Goal: Task Accomplishment & Management: Manage account settings

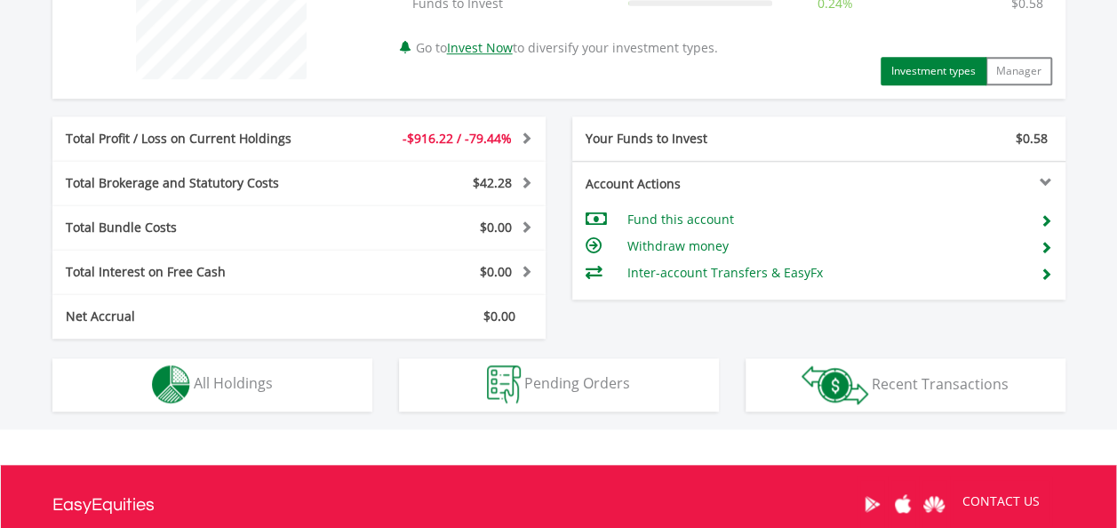
scroll to position [817, 0]
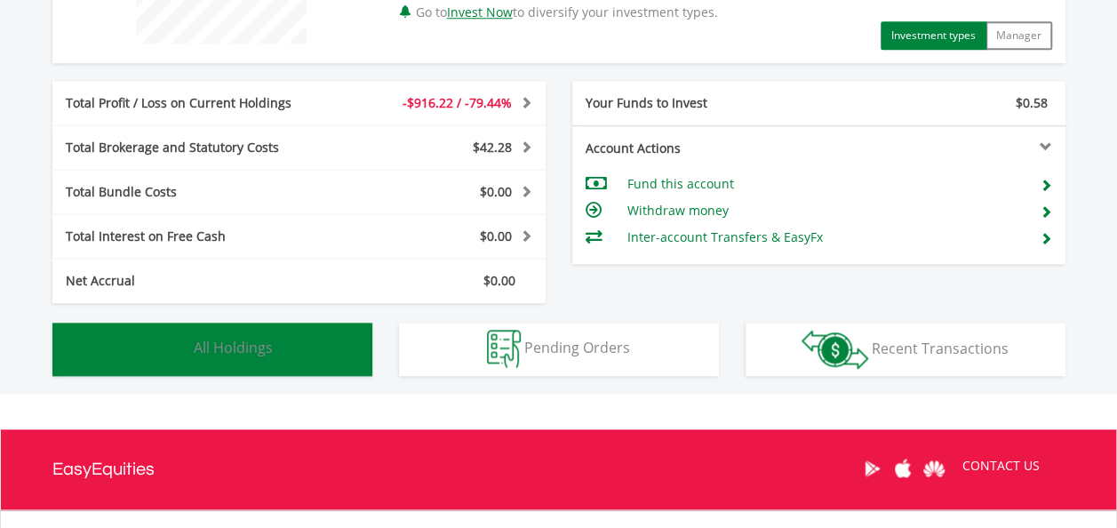
click at [293, 339] on button "Holdings All Holdings" at bounding box center [212, 348] width 320 height 53
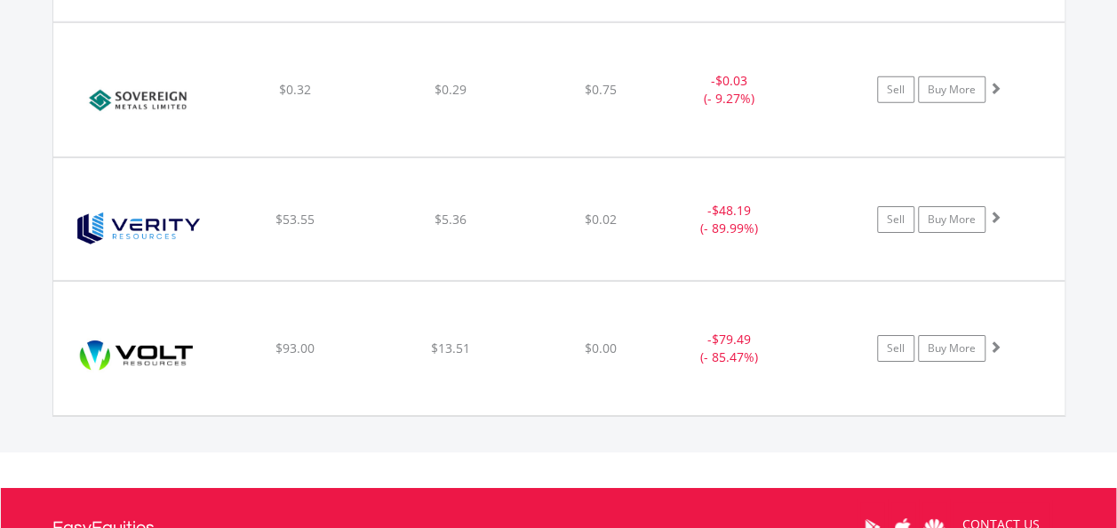
scroll to position [6172, 0]
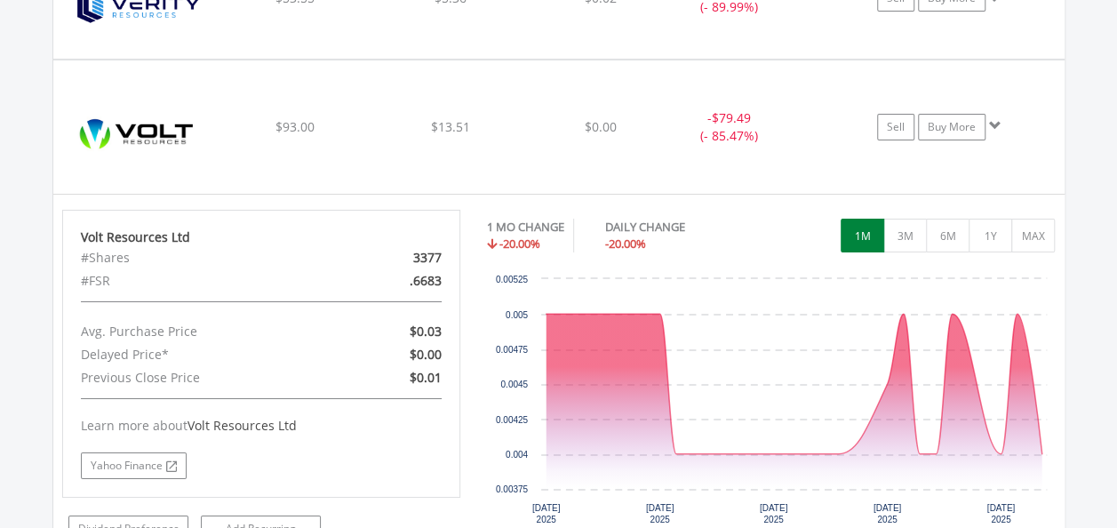
scroll to position [6385, 0]
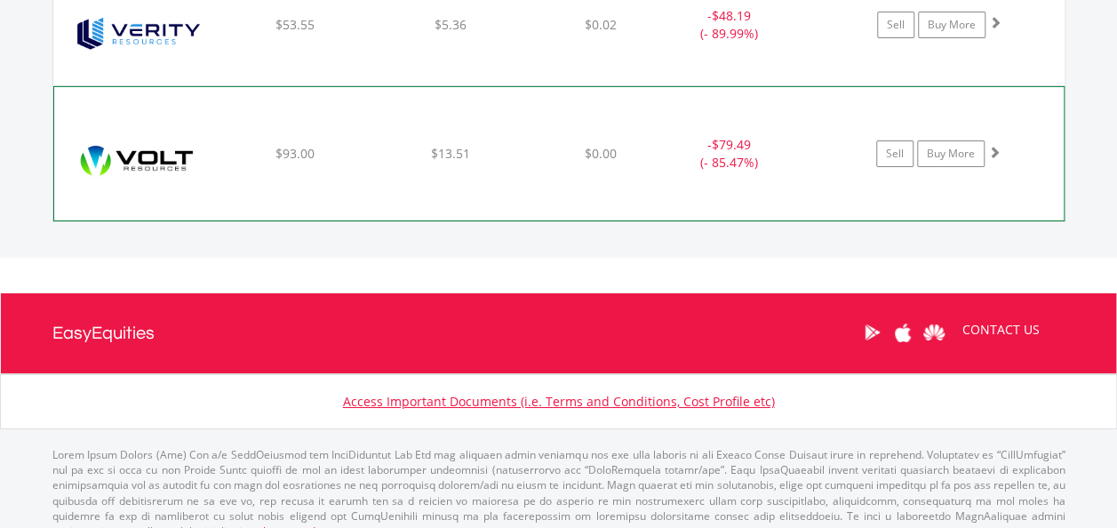
scroll to position [6355, 0]
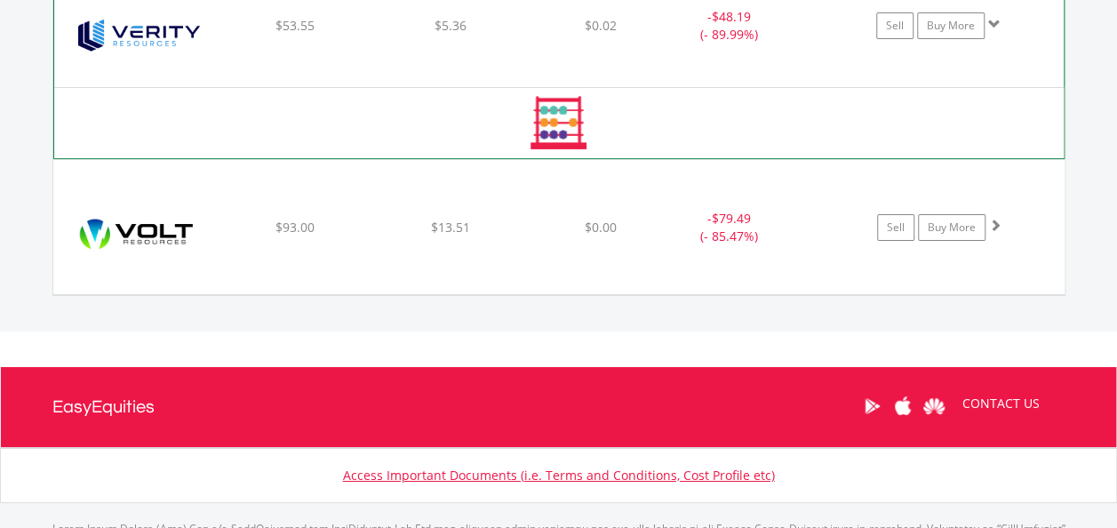
scroll to position [6385, 0]
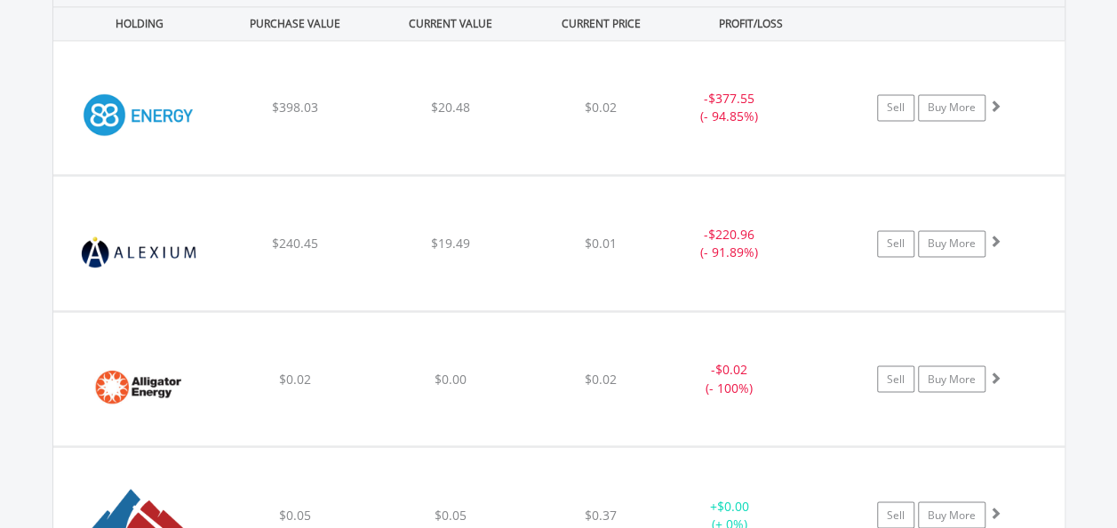
scroll to position [1263, 0]
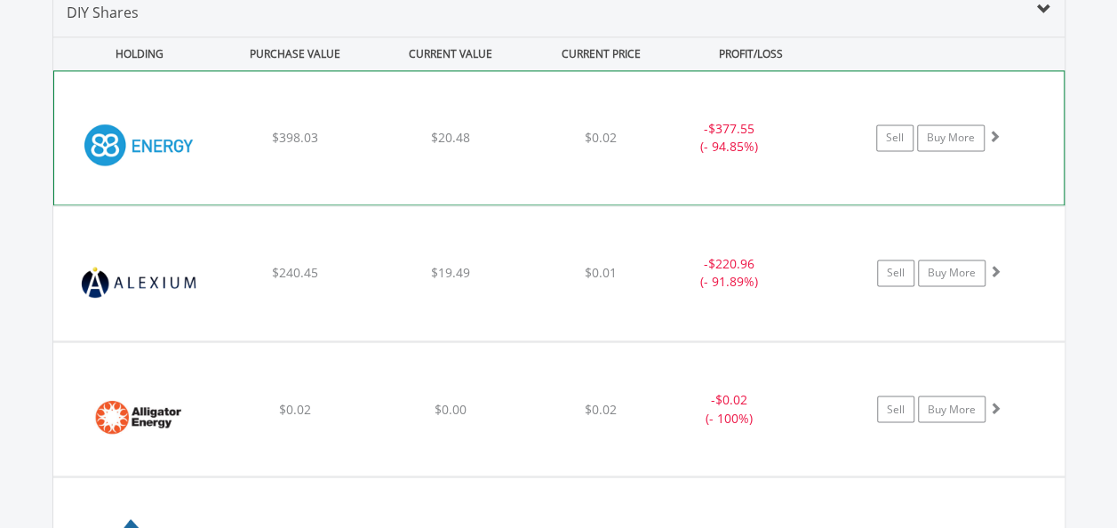
click at [658, 143] on div "$0.02" at bounding box center [600, 138] width 141 height 18
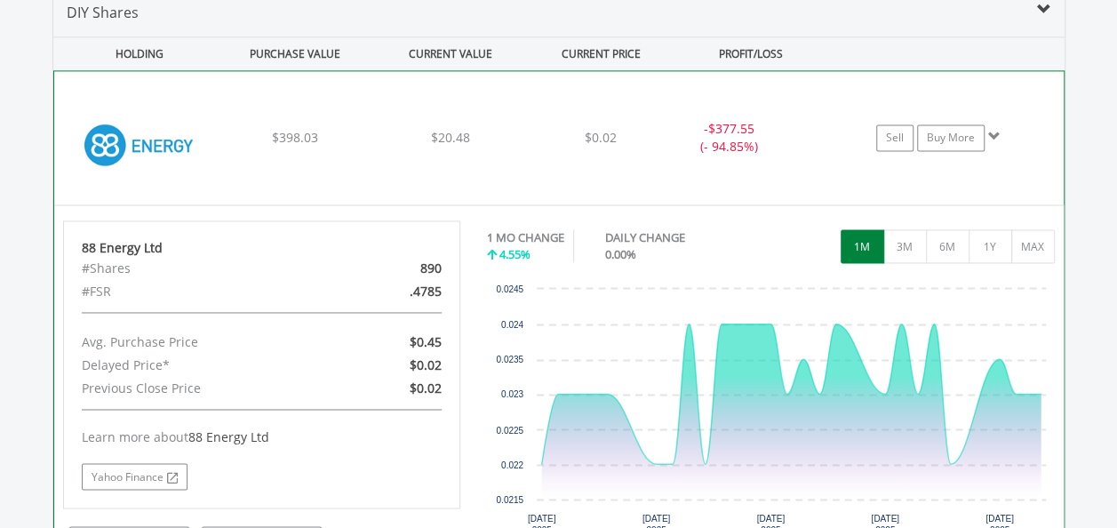
click at [658, 143] on div "$0.02" at bounding box center [600, 138] width 141 height 18
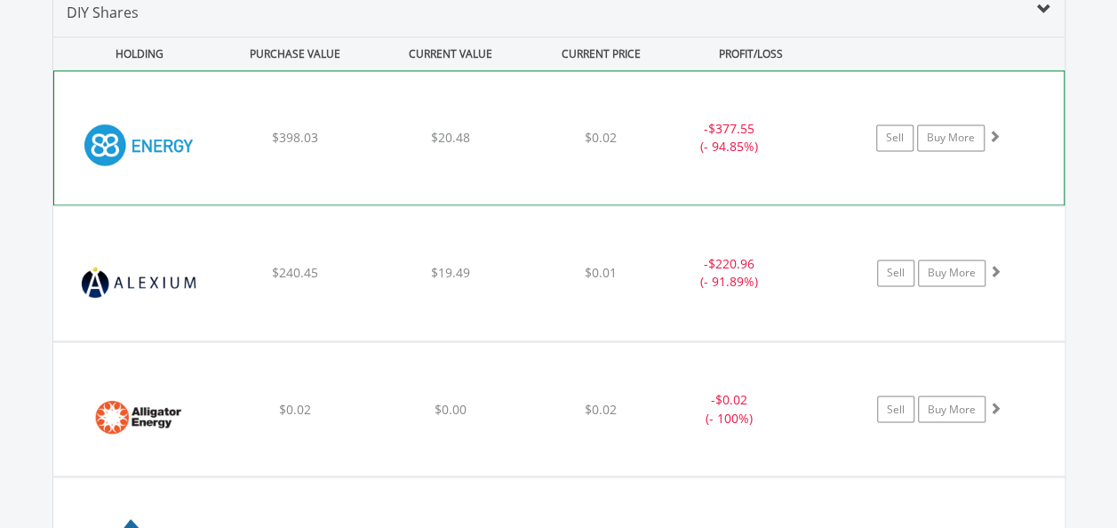
click at [658, 143] on div "$0.02" at bounding box center [600, 138] width 141 height 18
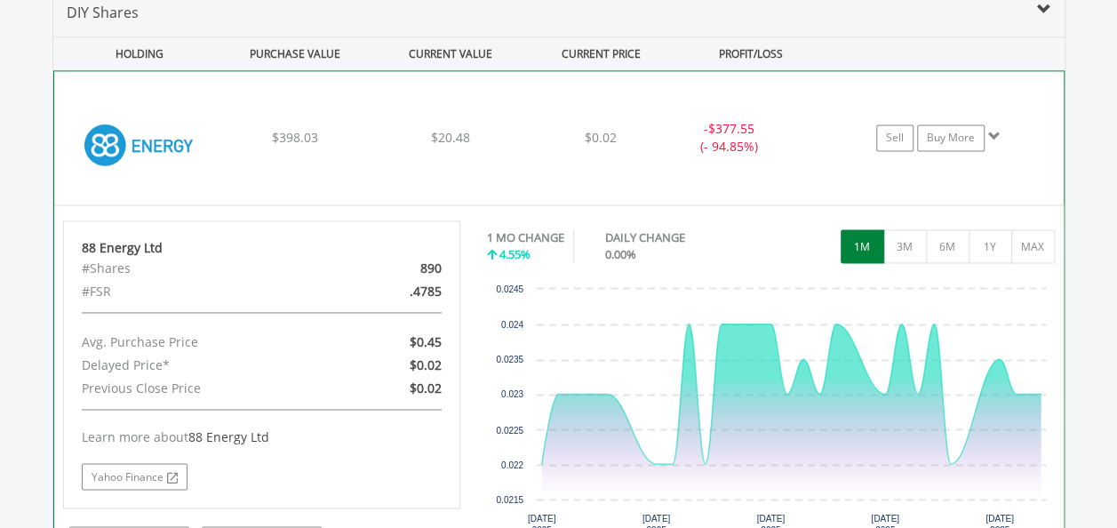
click at [627, 147] on div "﻿ 88 Energy Ltd $398.03 $20.48 $0.02 - $377.55 (- 94.85%) Sell Buy More" at bounding box center [558, 137] width 1009 height 133
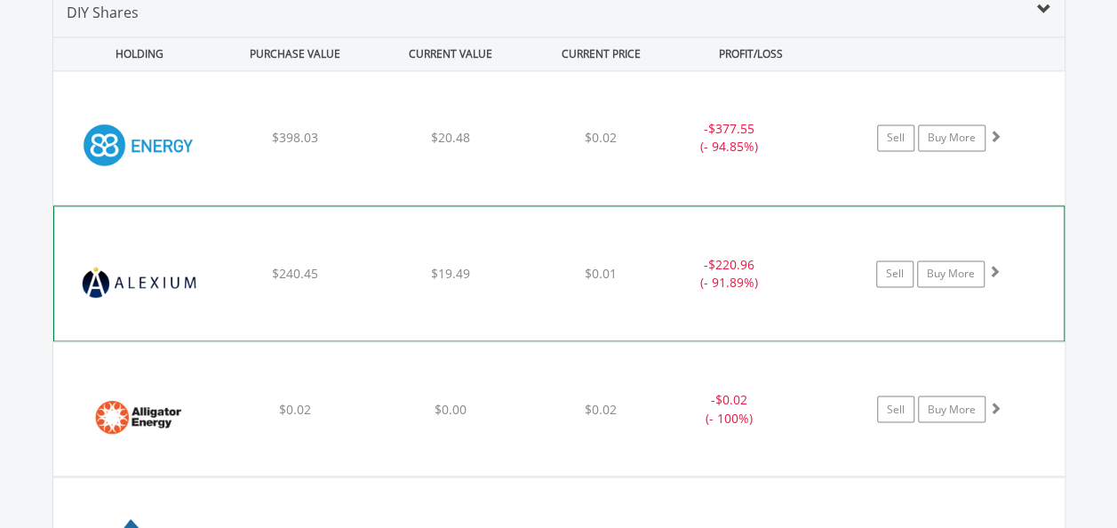
click at [554, 204] on div "﻿ Alexium International Group Ltd $240.45 $19.49 $0.01 - $220.96 (- 91.89%) Sel…" at bounding box center [558, 137] width 1011 height 133
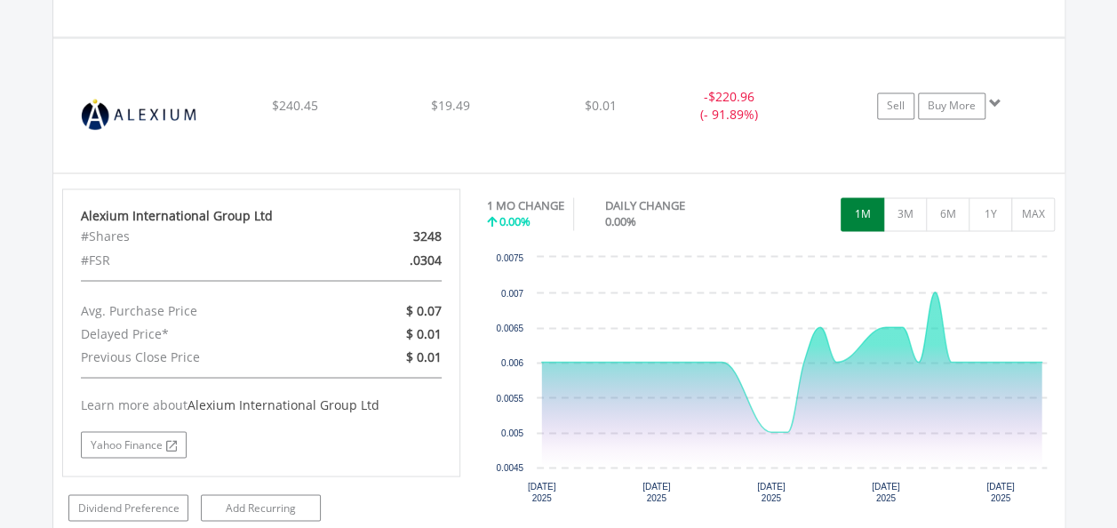
scroll to position [1441, 0]
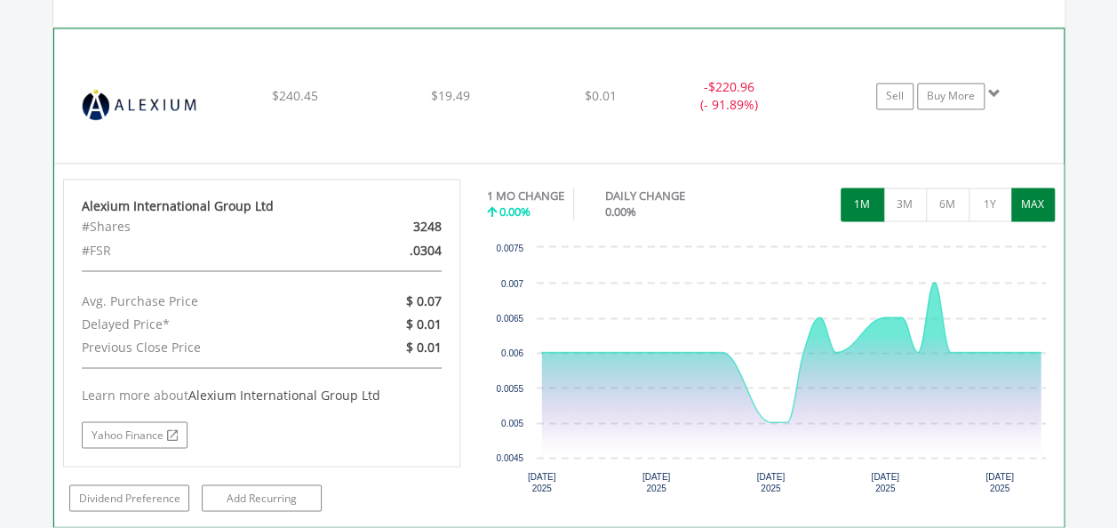
click at [1037, 206] on button "MAX" at bounding box center [1033, 204] width 44 height 34
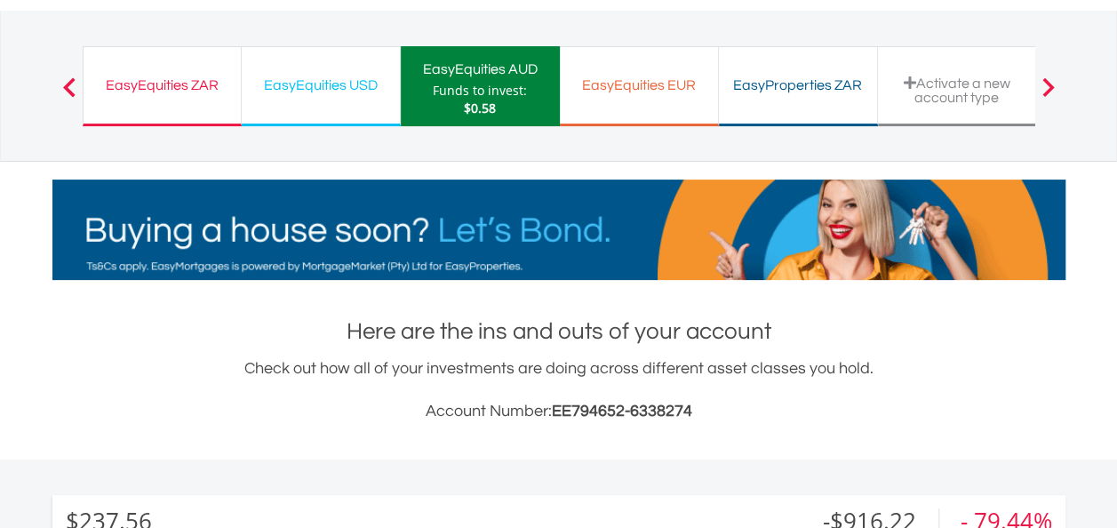
scroll to position [0, 0]
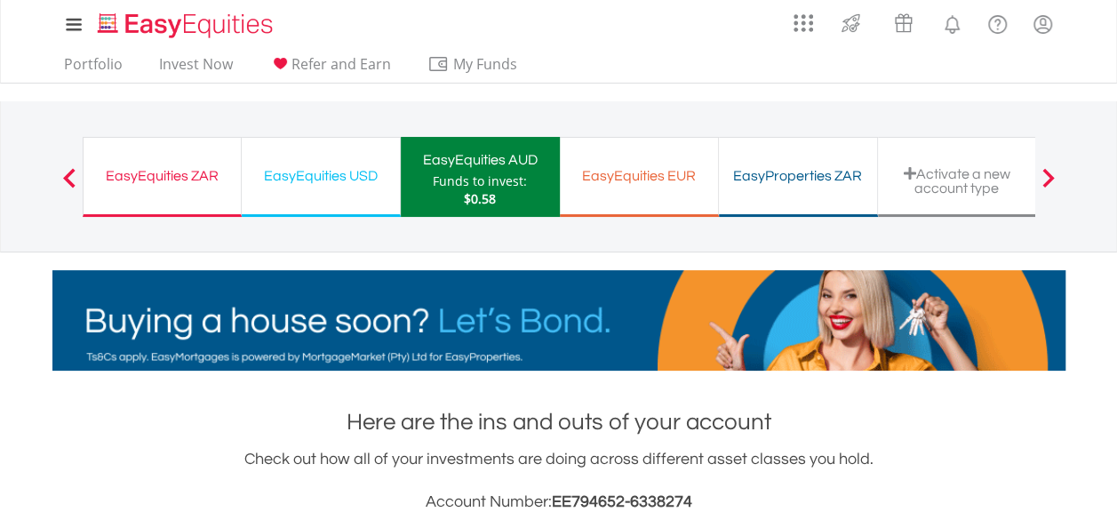
click at [337, 169] on div "EasyEquities USD" at bounding box center [320, 175] width 137 height 25
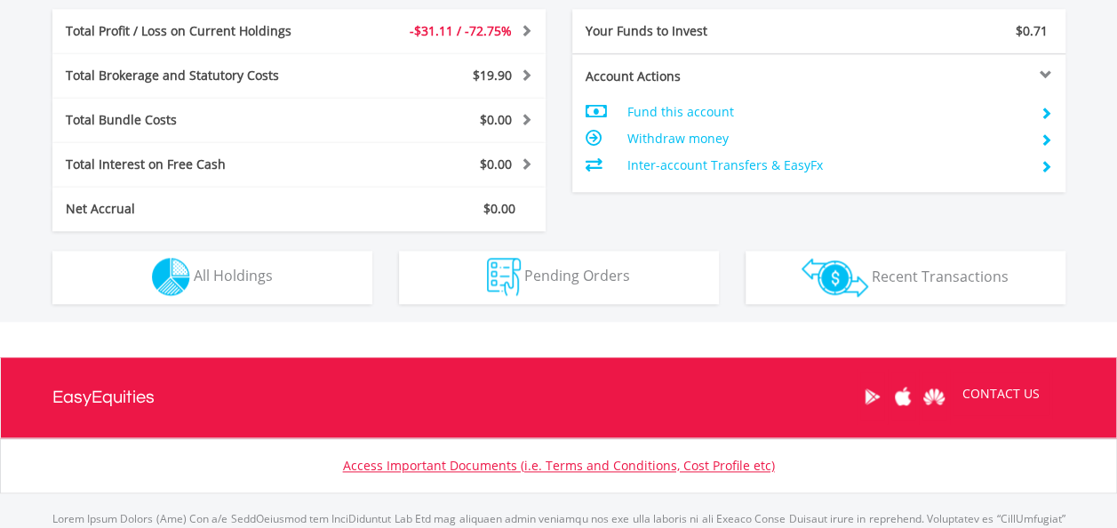
scroll to position [934, 0]
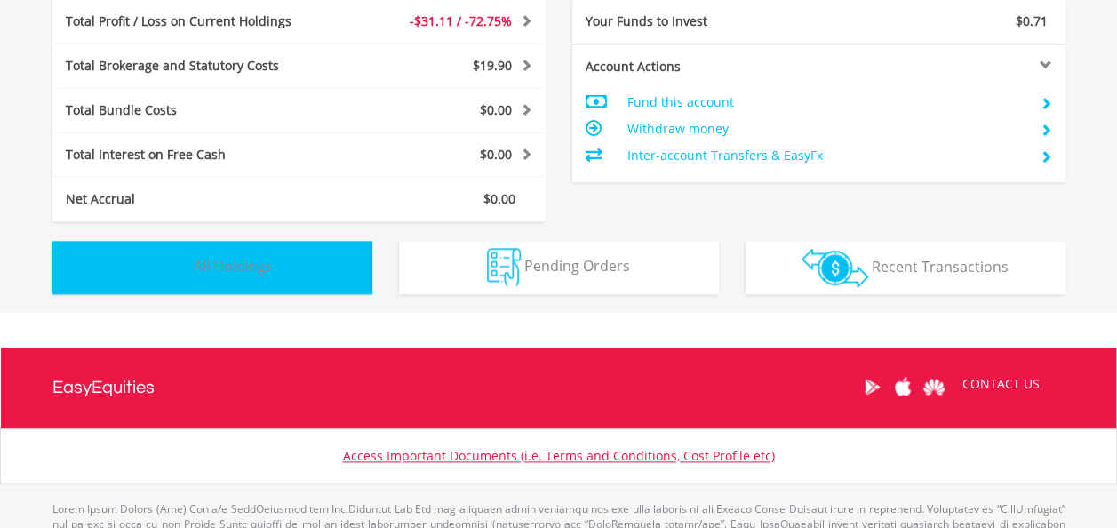
click at [303, 268] on button "Holdings All Holdings" at bounding box center [212, 267] width 320 height 53
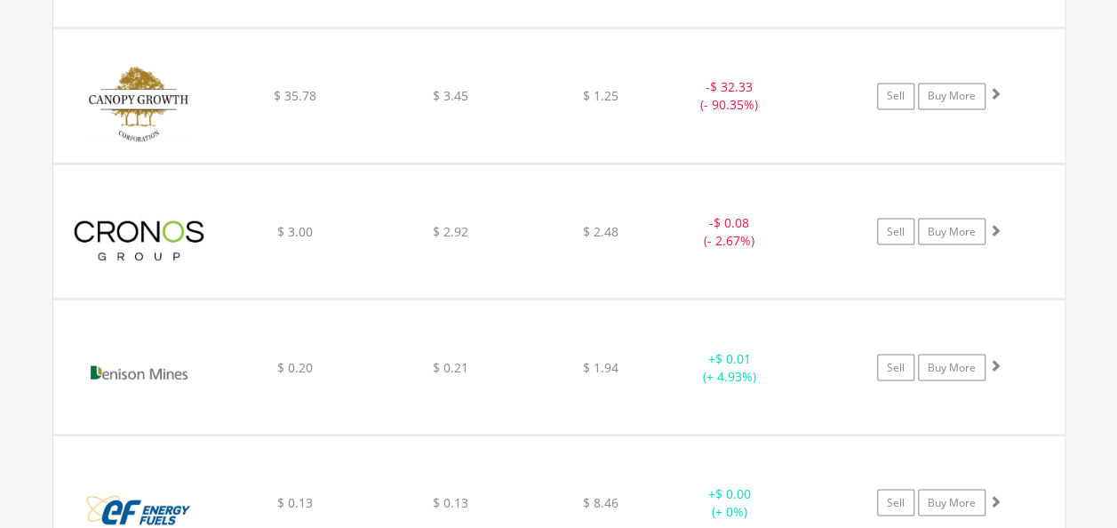
scroll to position [1493, 0]
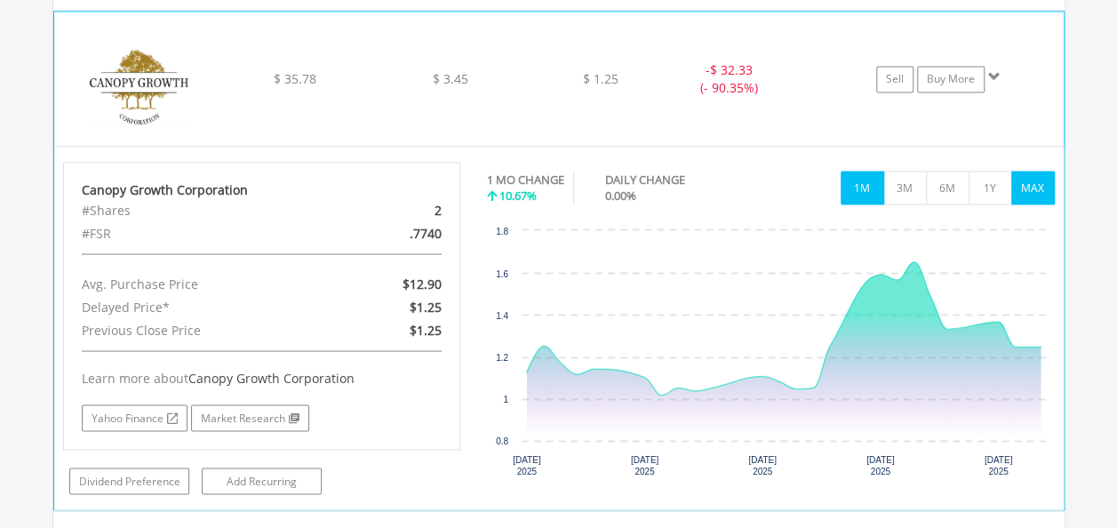
click at [1042, 192] on button "MAX" at bounding box center [1033, 188] width 44 height 34
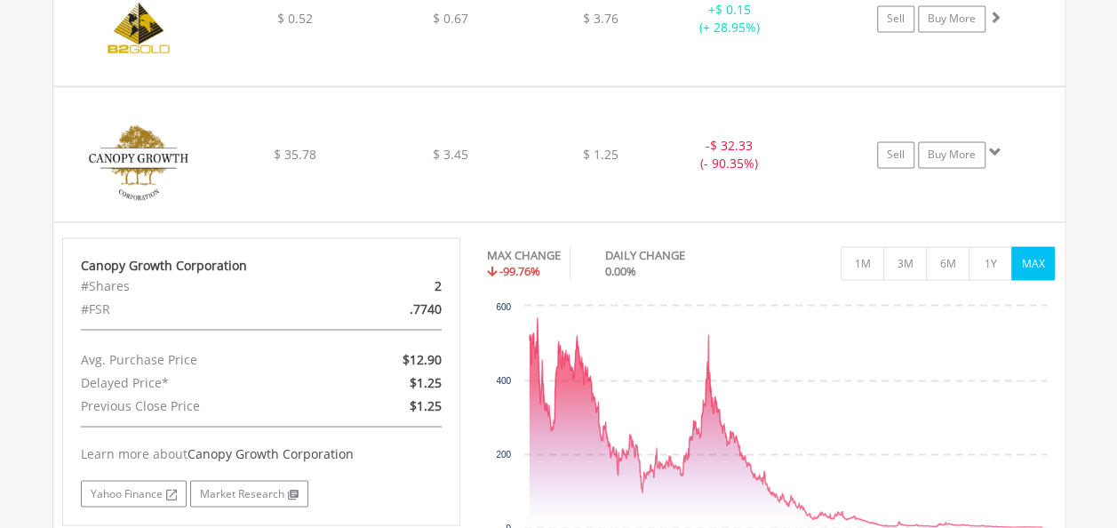
scroll to position [1375, 0]
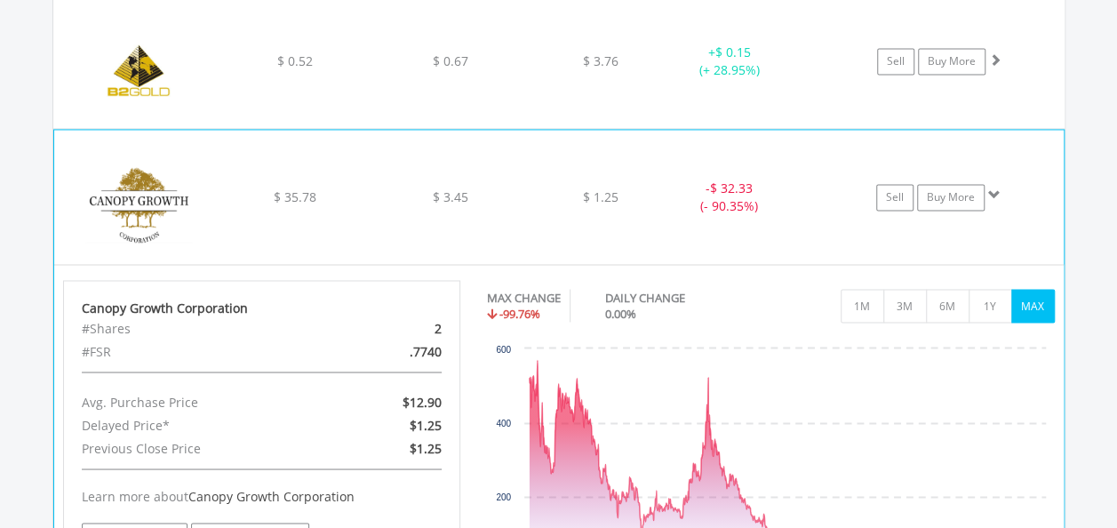
click at [762, 128] on div "﻿ Canopy Growth Corporation $ 35.78 $ 3.45 $ 1.25 - $ 32.33 (- 90.35%) Sell Buy…" at bounding box center [558, 61] width 1011 height 133
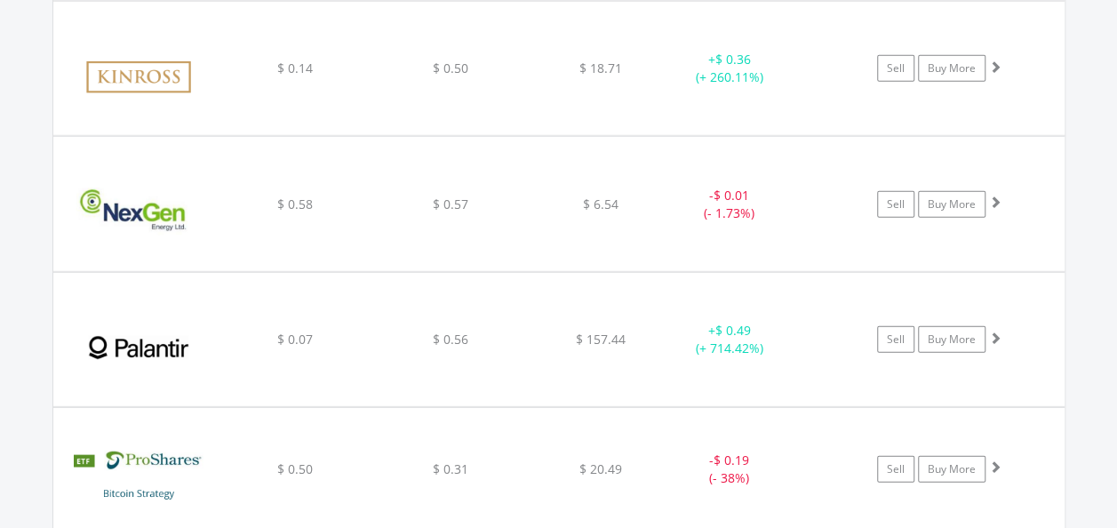
scroll to position [2441, 0]
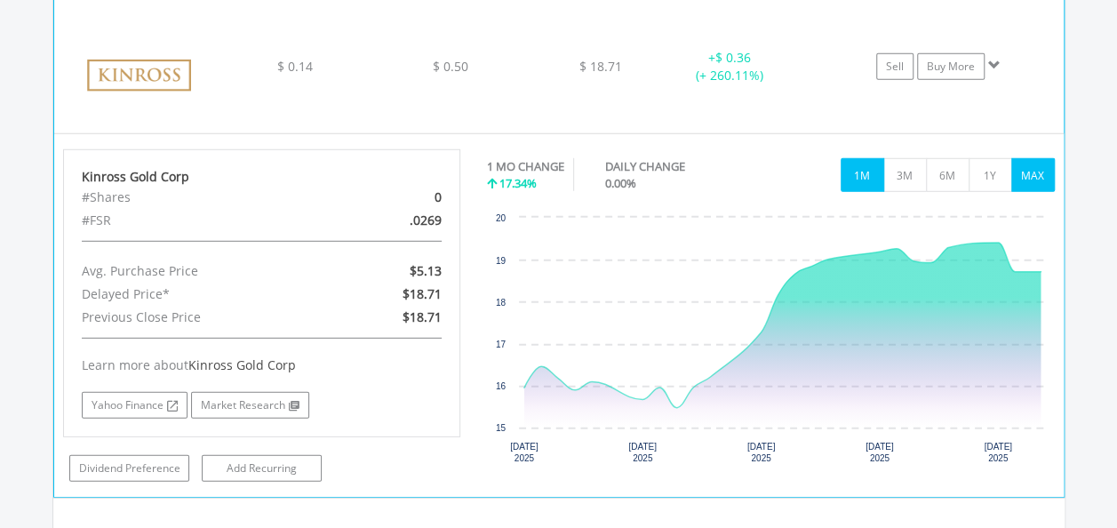
click at [1030, 169] on button "MAX" at bounding box center [1033, 175] width 44 height 34
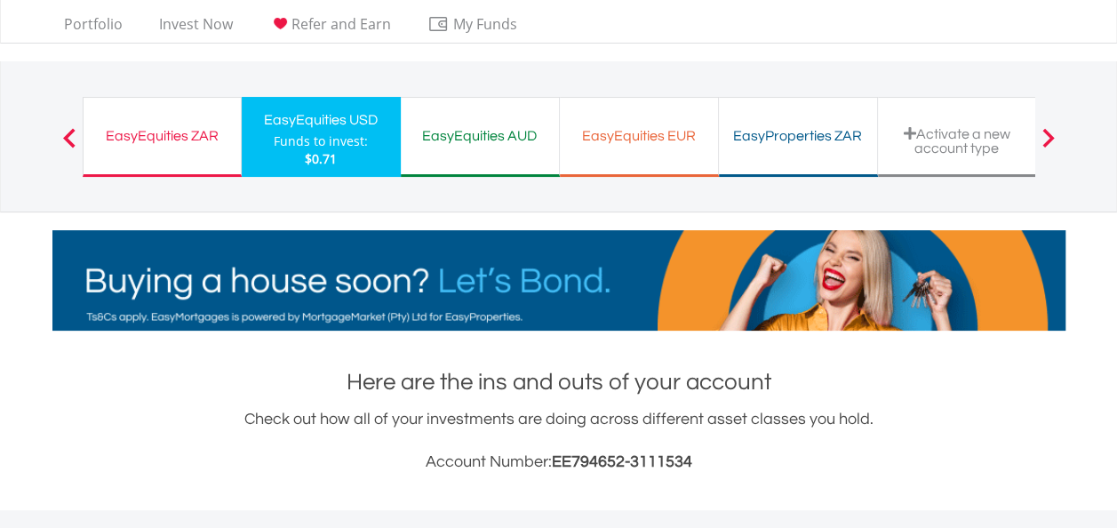
scroll to position [0, 0]
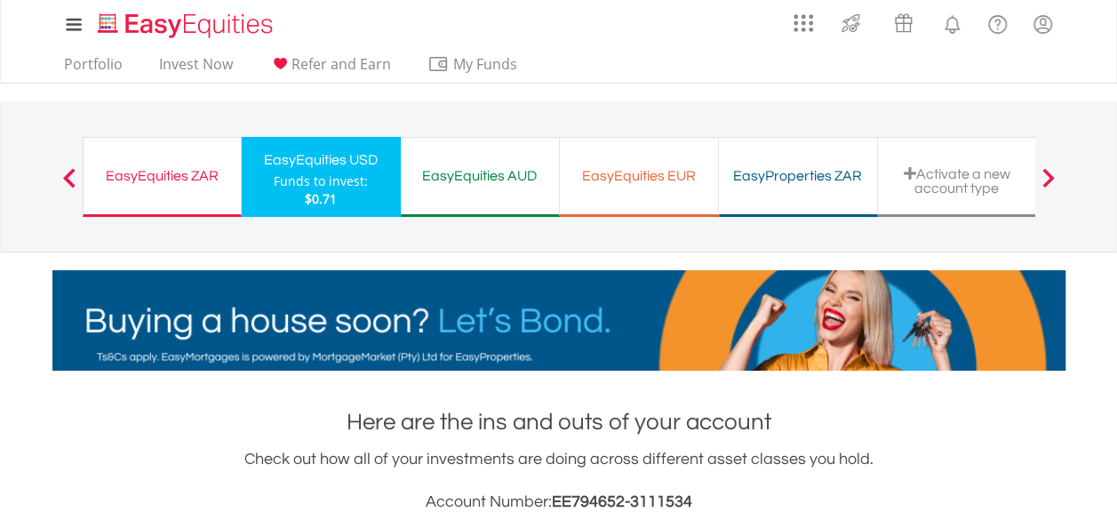
click at [151, 179] on div "EasyEquities ZAR" at bounding box center [162, 175] width 136 height 25
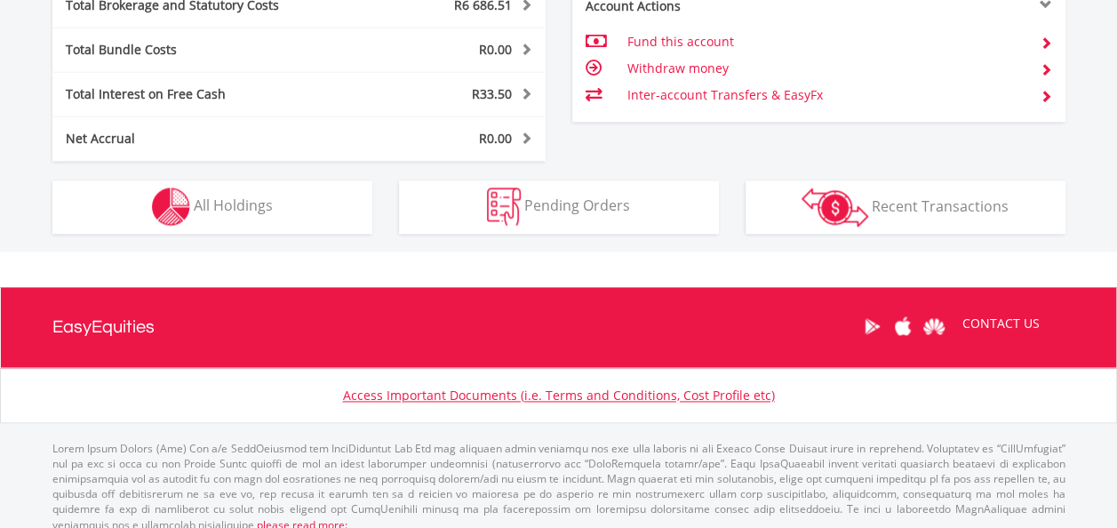
scroll to position [1079, 0]
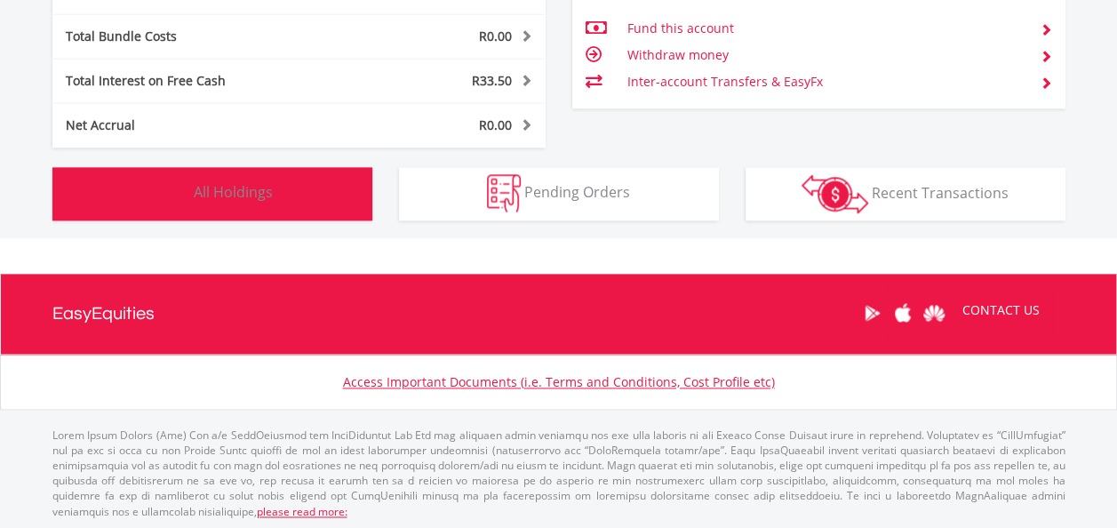
click at [301, 202] on button "Holdings All Holdings" at bounding box center [212, 193] width 320 height 53
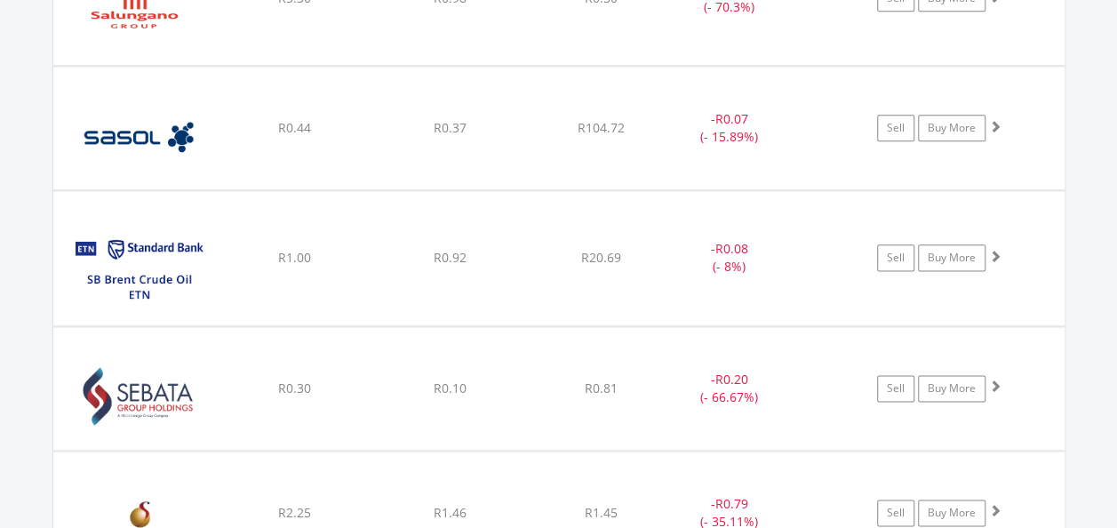
scroll to position [7699, 0]
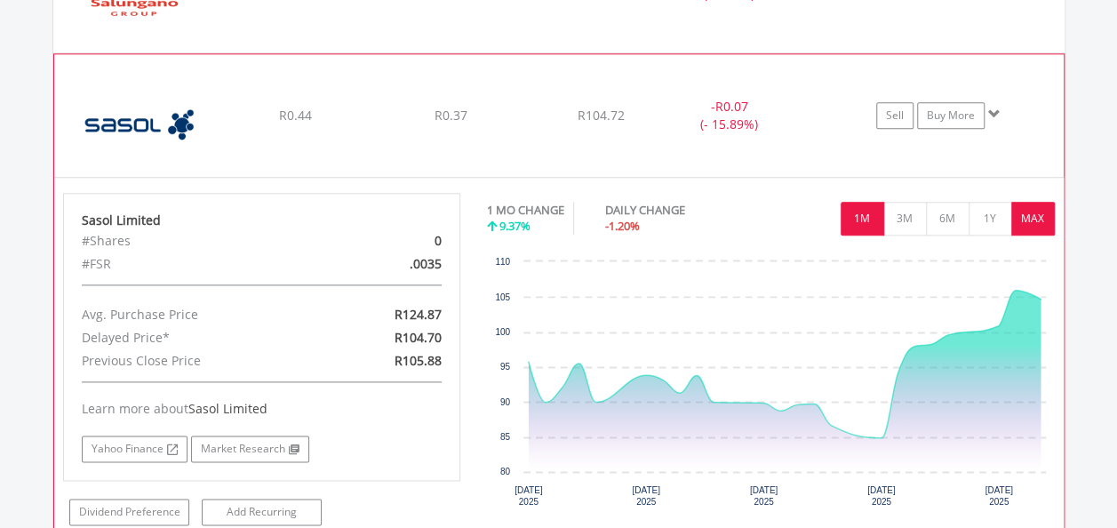
click at [1027, 202] on button "MAX" at bounding box center [1033, 219] width 44 height 34
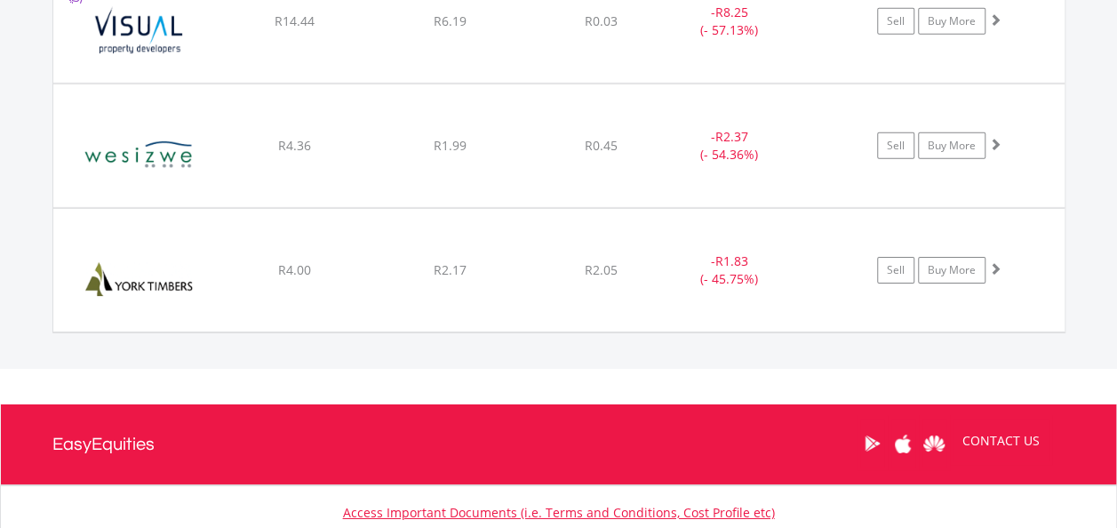
scroll to position [9463, 0]
